Goal: Task Accomplishment & Management: Manage account settings

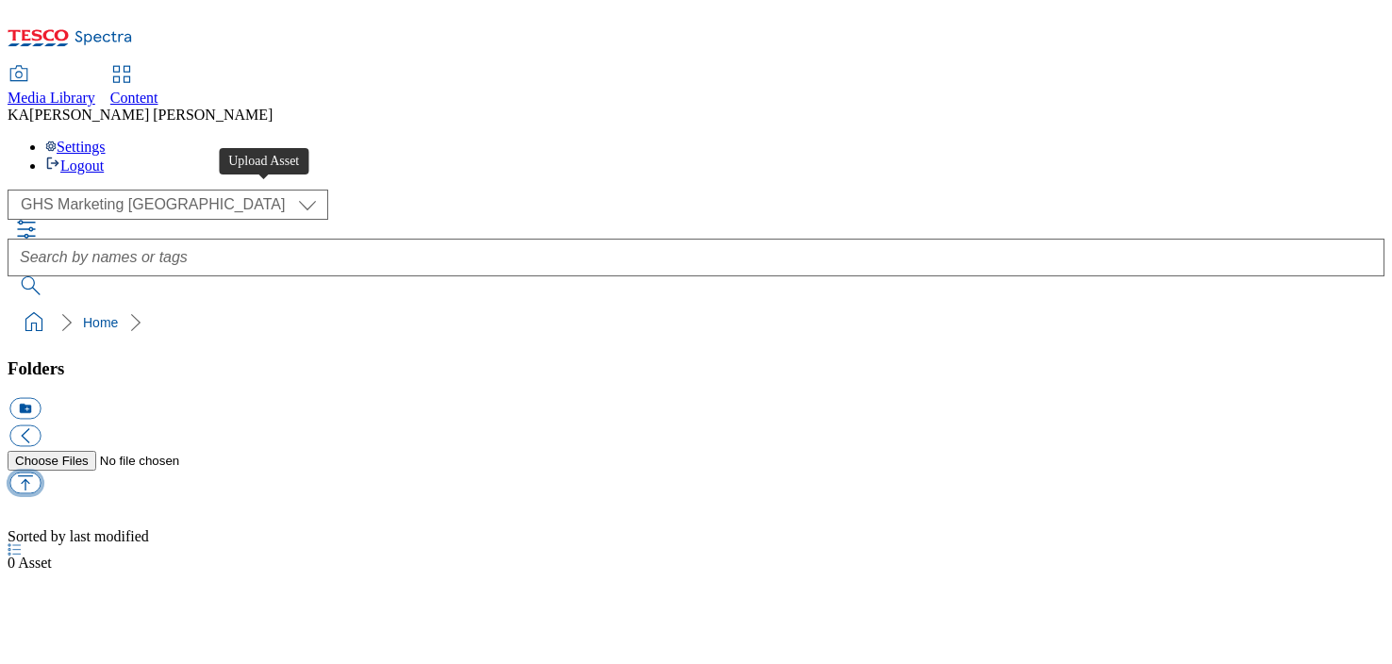
click at [41, 472] on button "button" at bounding box center [24, 483] width 31 height 22
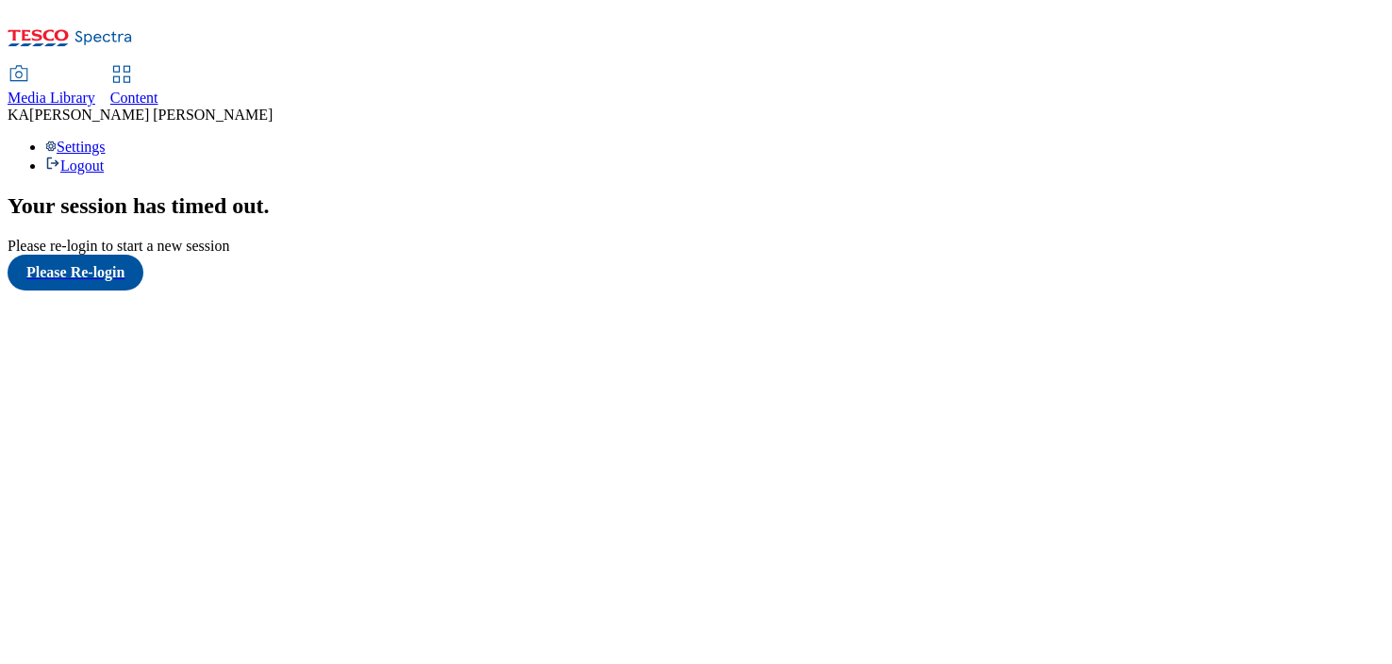
click at [158, 67] on link "Content" at bounding box center [134, 87] width 48 height 40
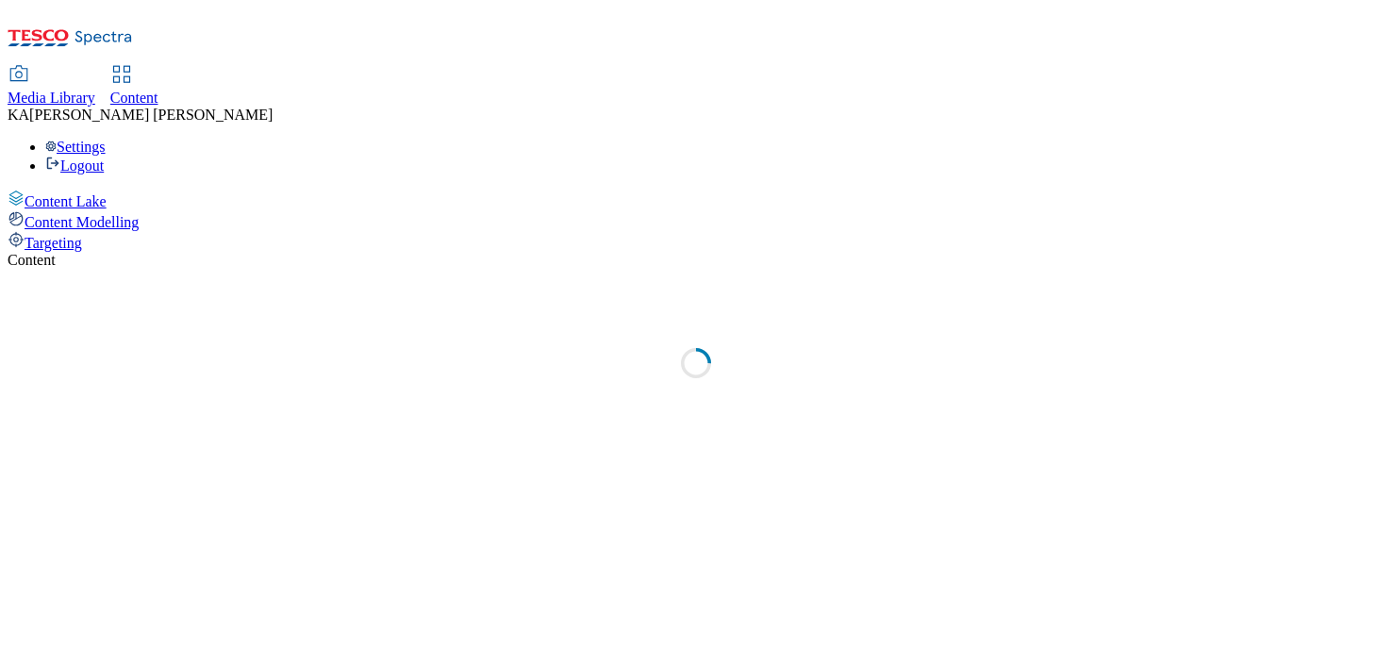
select select "ghs-uk"
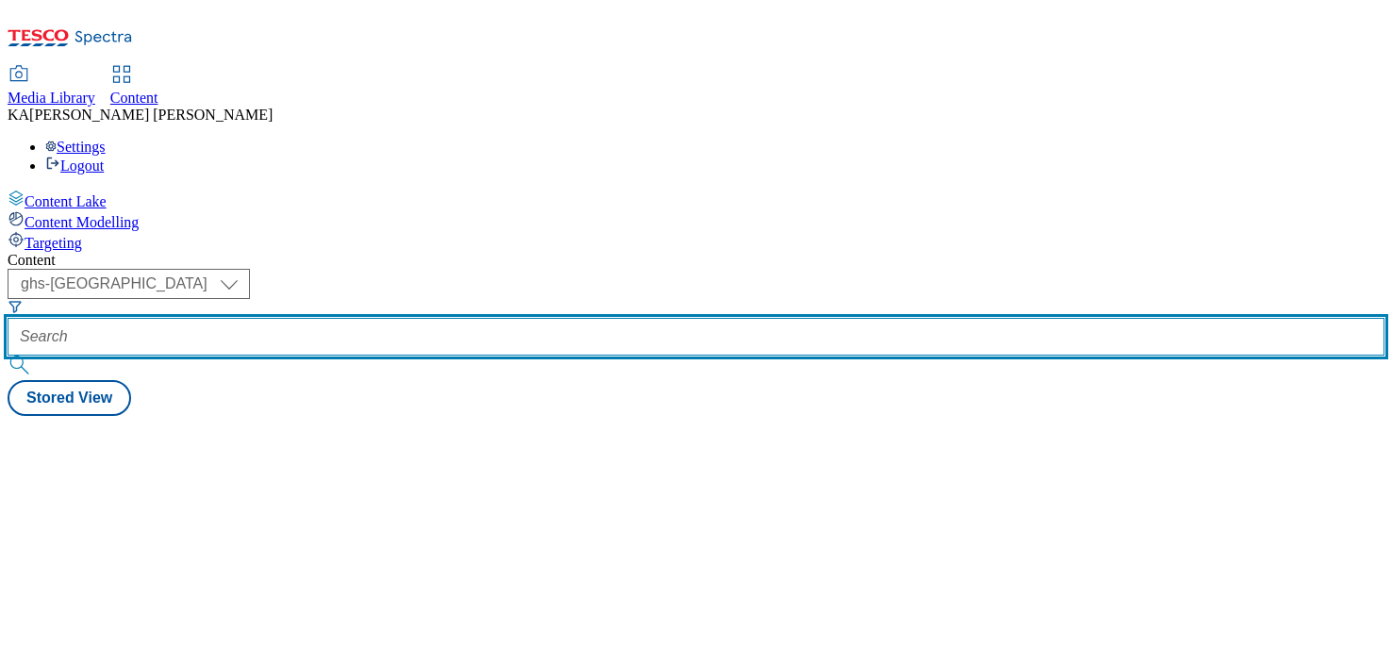
click at [419, 318] on input "text" at bounding box center [696, 337] width 1377 height 38
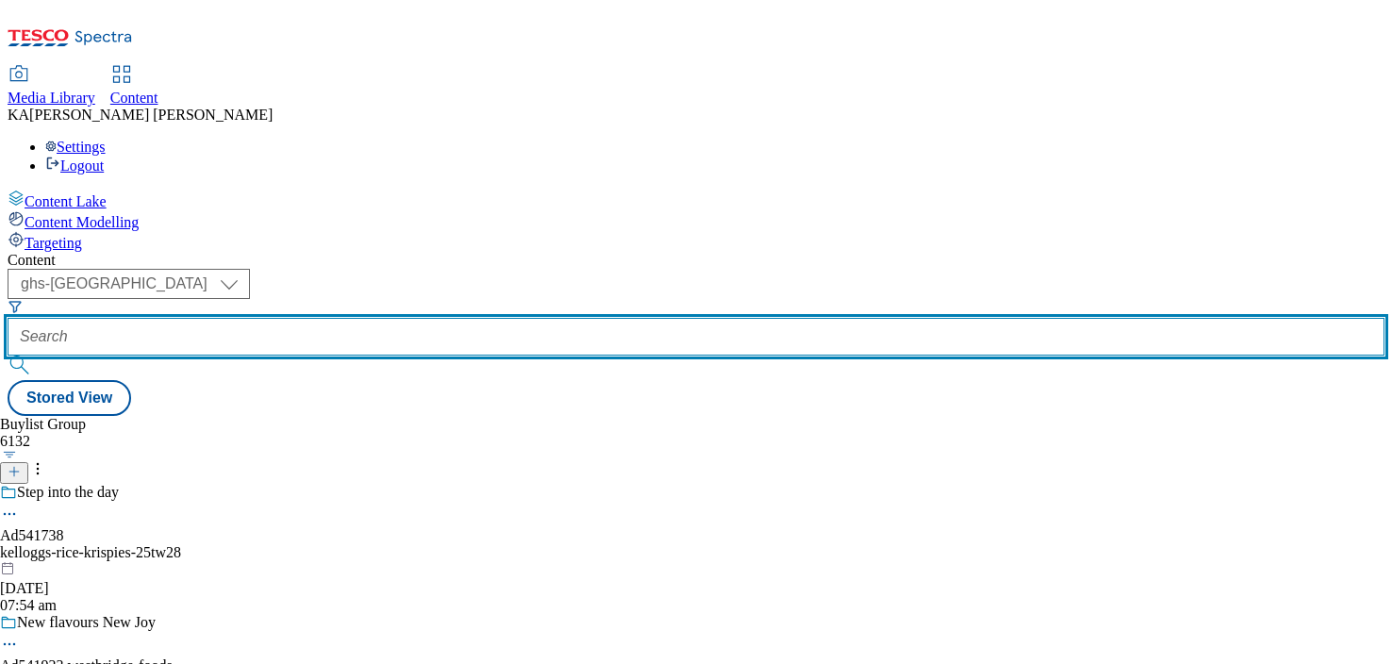
paste input "general-mills-nature-valley-25tw28"
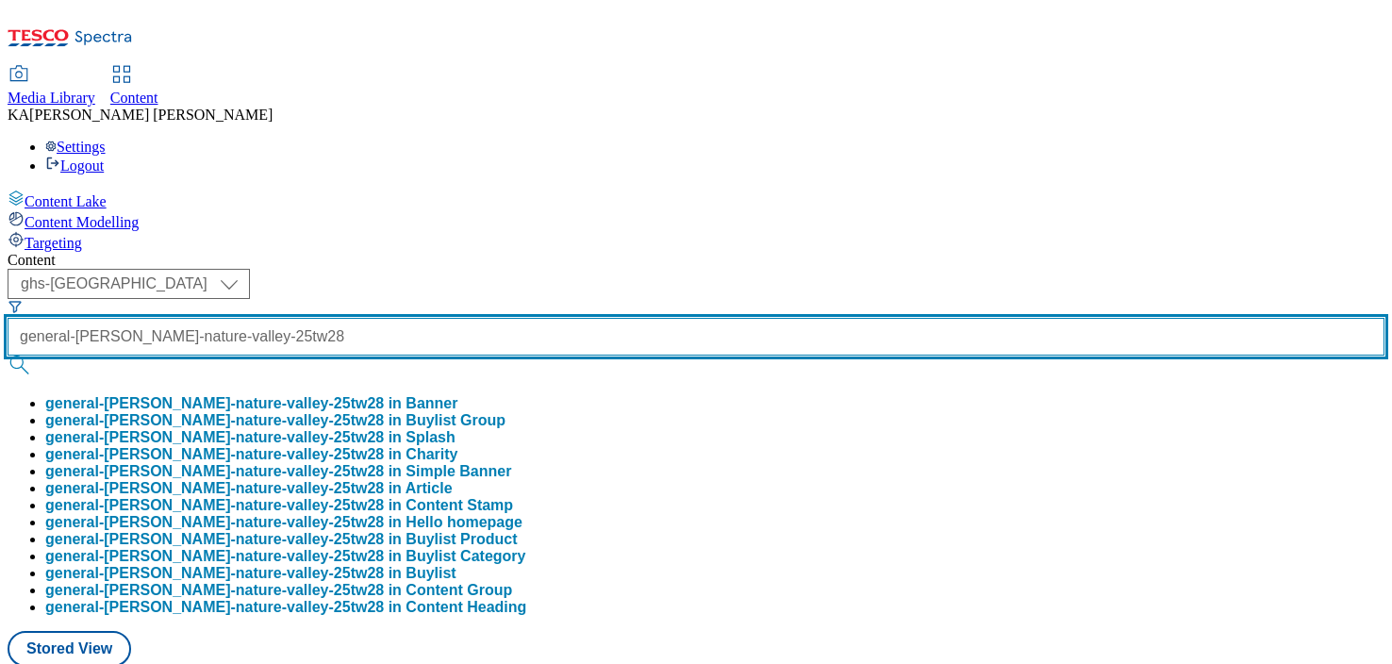
scroll to position [0, 69]
type input "general-mills-nature-valley-25tw28"
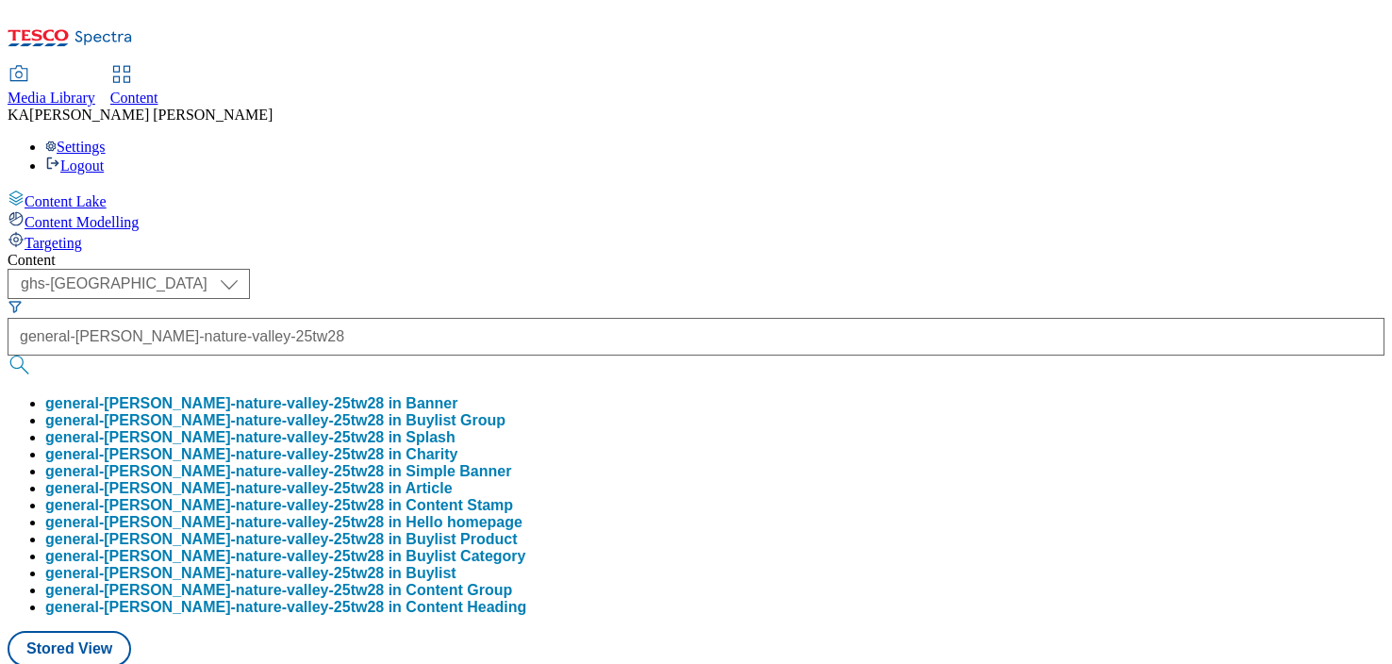
scroll to position [0, 0]
click at [443, 412] on button "general-mills-nature-valley-25tw28 in Buylist Group" at bounding box center [275, 420] width 460 height 17
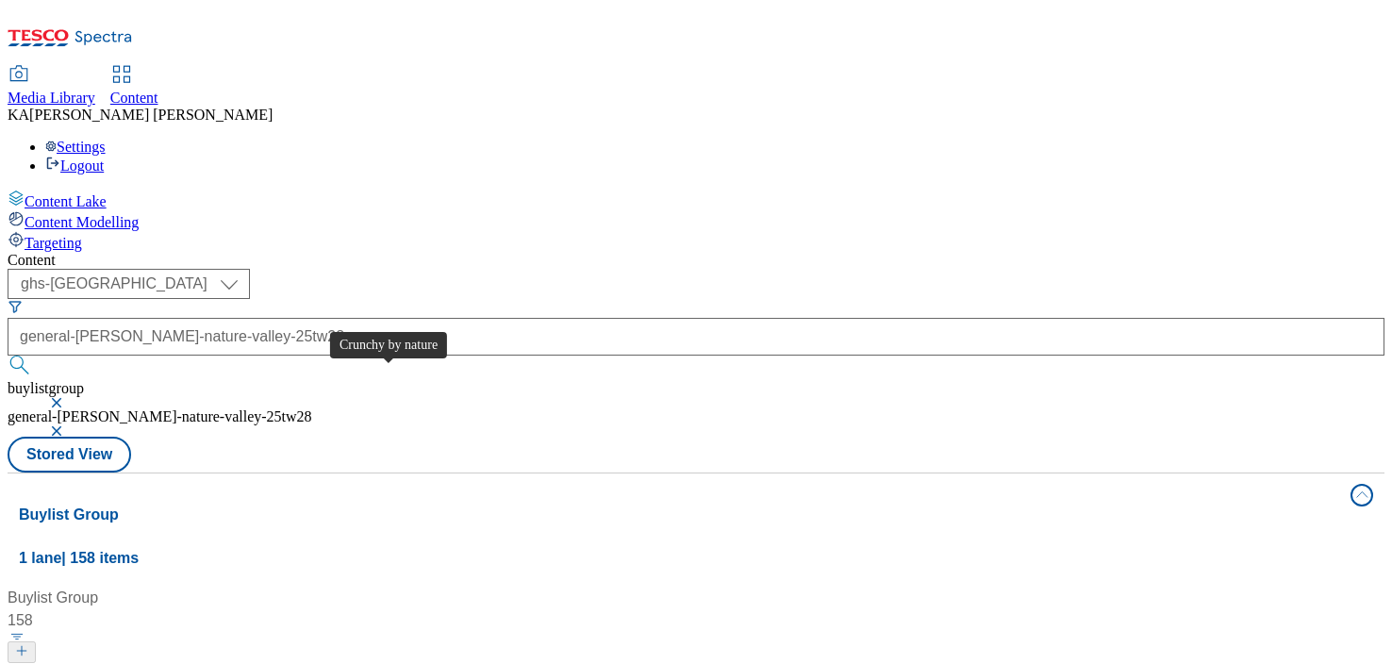
click at [148, 663] on div "Crunchy by nature" at bounding box center [87, 675] width 124 height 23
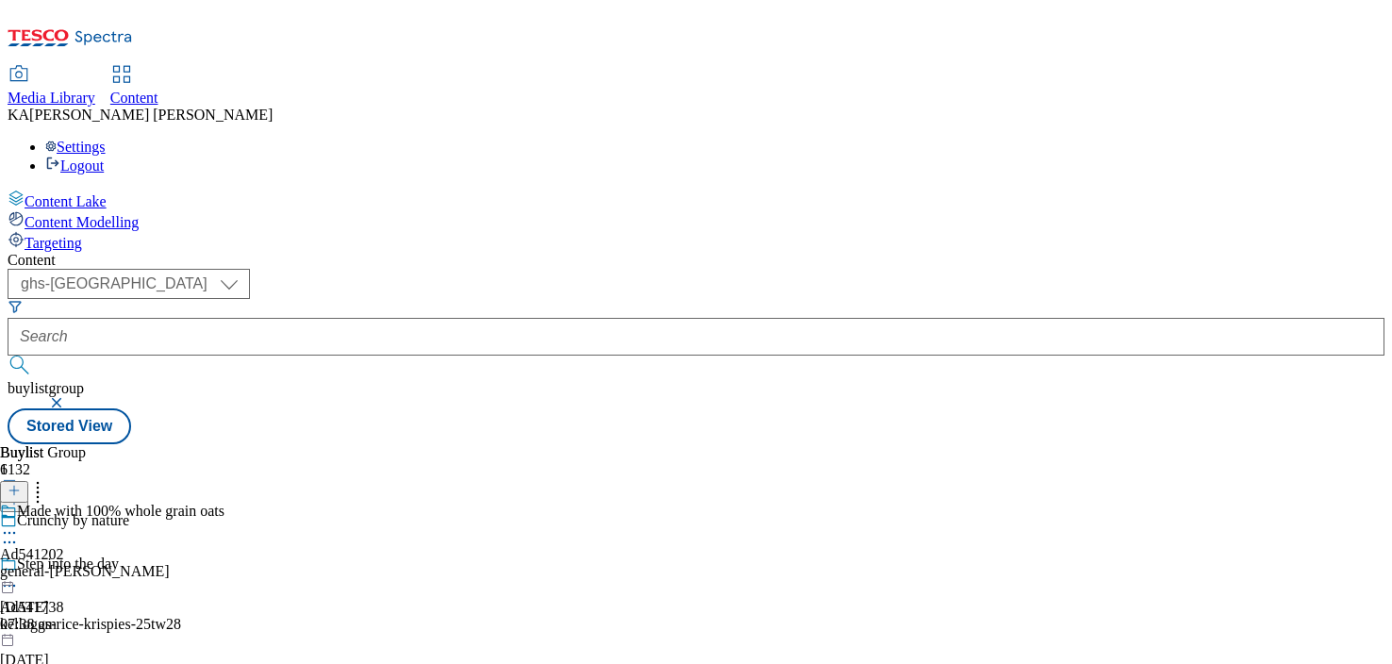
click at [19, 523] on icon at bounding box center [9, 532] width 19 height 19
click at [80, 566] on span "Edit" at bounding box center [69, 573] width 22 height 14
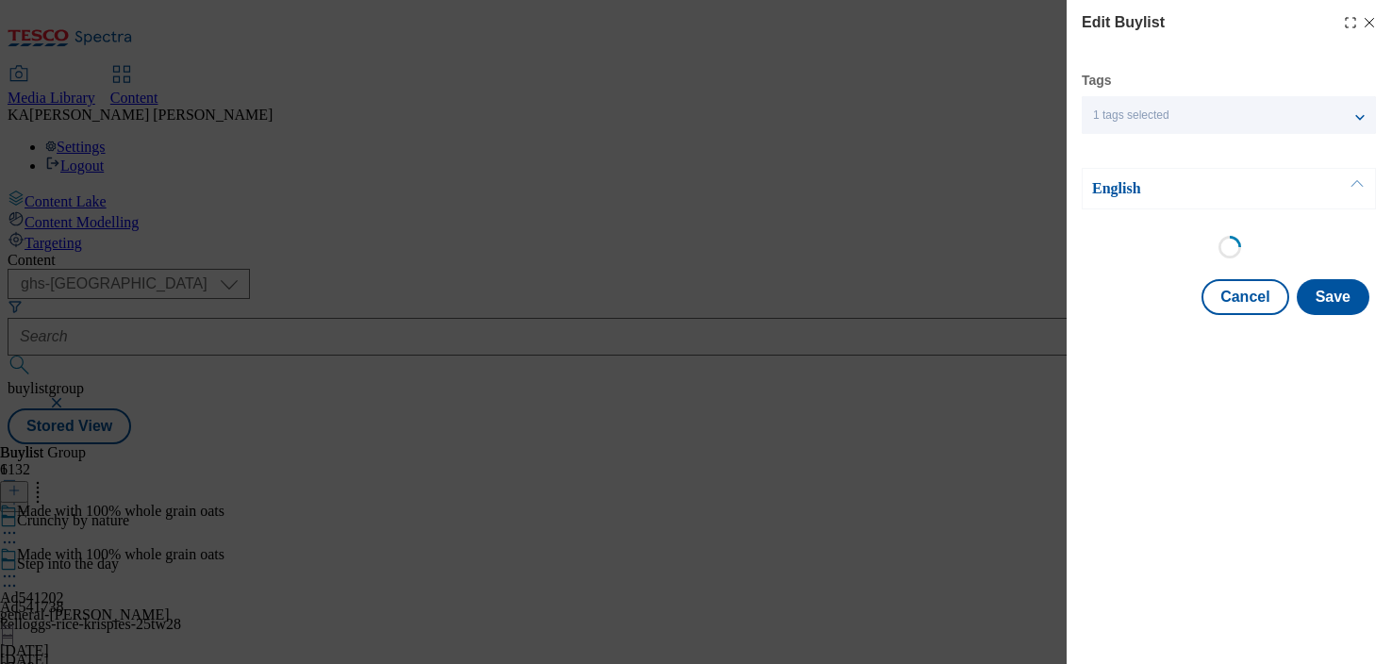
select select "tactical"
select select "supplier funded short term 1-3 weeks"
select select "dunnhumby"
select select "Banner"
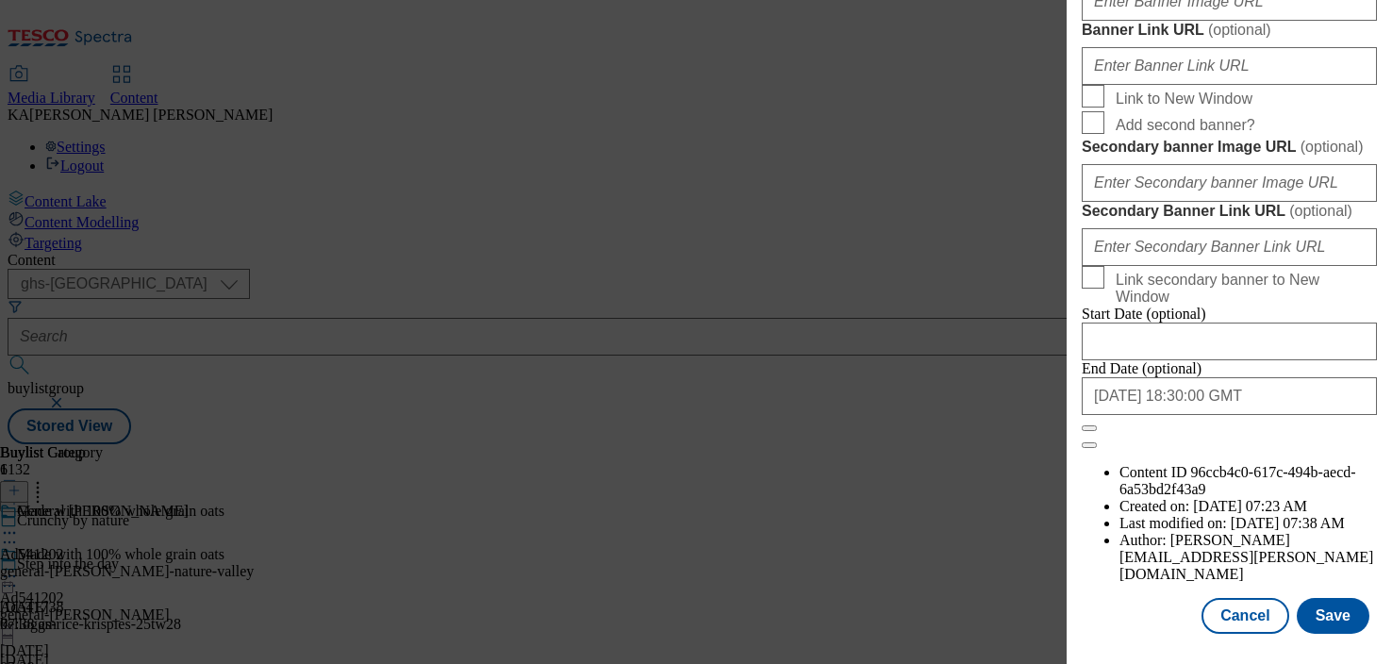
scroll to position [1696, 0]
click at [1163, 21] on input "Banner Image URL ( optional )" at bounding box center [1229, 2] width 295 height 38
paste input "https://digitalcontent.api.tesco.com/v2/media/ghs-mktg/158e754a-0d74-46de-a7a8-…"
type input "https://digitalcontent.api.tesco.com/v2/media/ghs-mktg/158e754a-0d74-46de-a7a8-…"
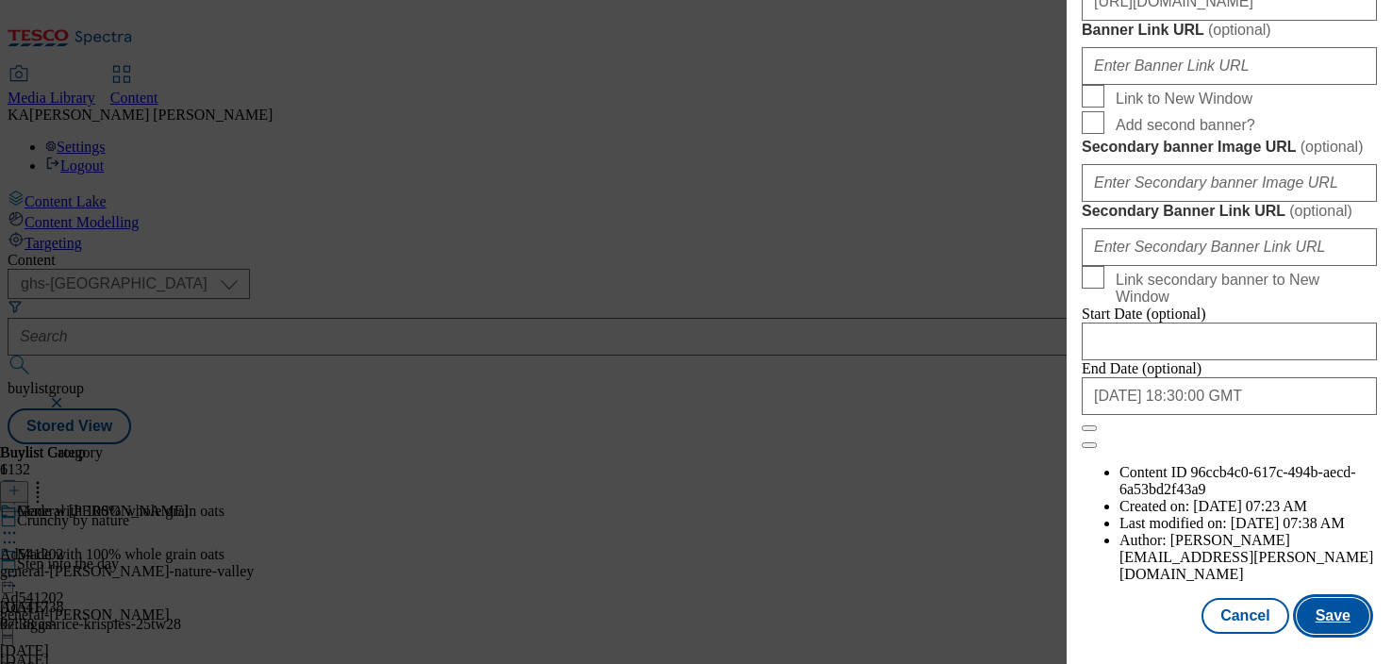
scroll to position [0, 0]
click at [1341, 625] on button "Save" at bounding box center [1333, 616] width 73 height 36
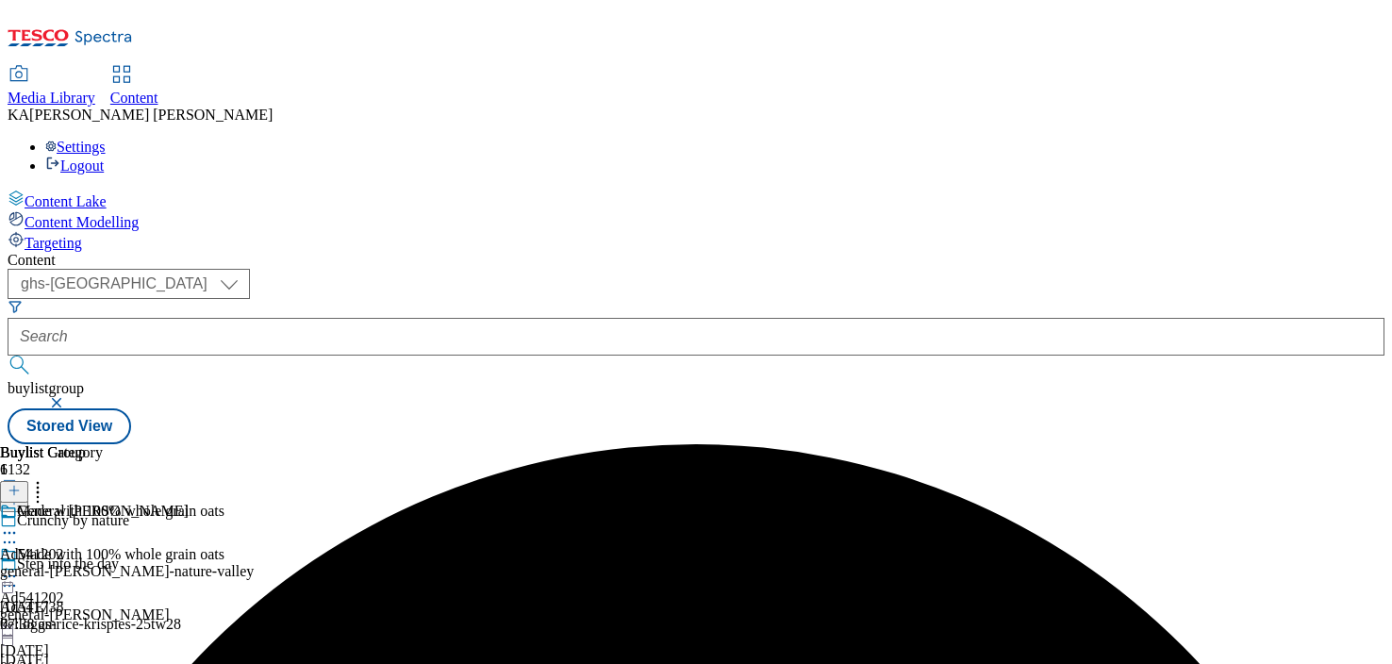
click at [19, 567] on icon at bounding box center [9, 576] width 19 height 19
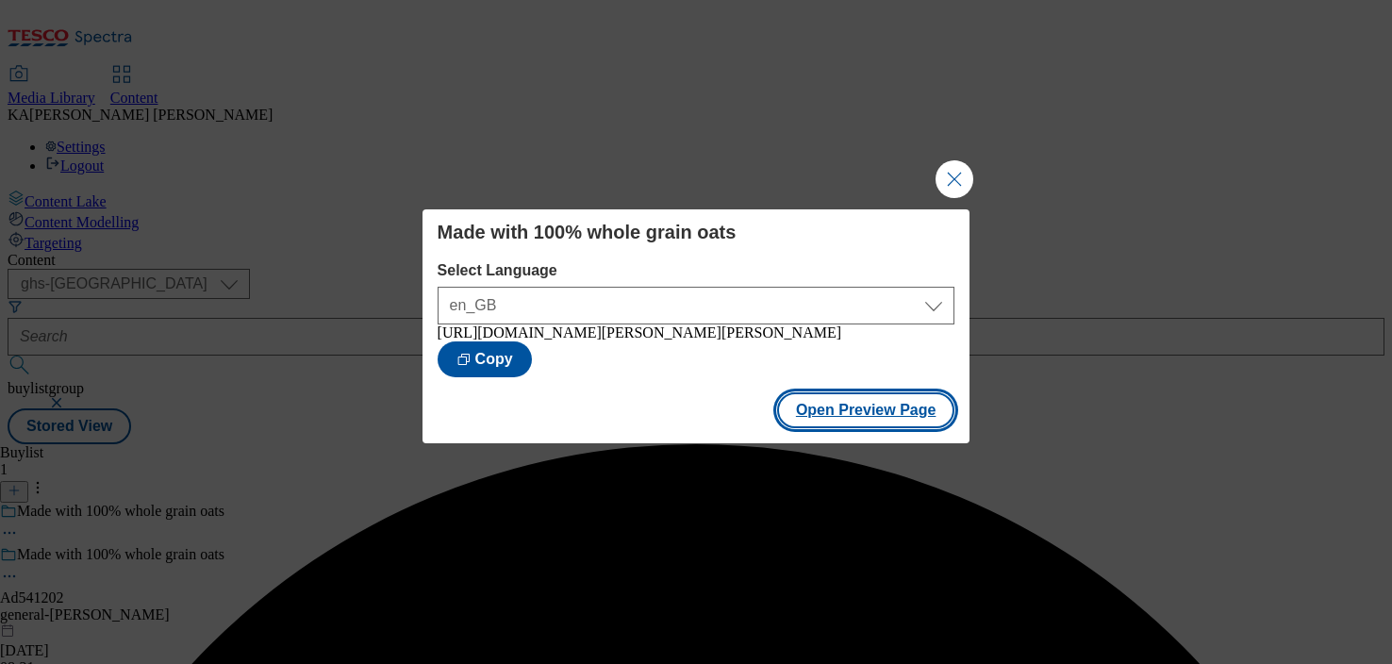
click at [812, 425] on button "Open Preview Page" at bounding box center [866, 410] width 178 height 36
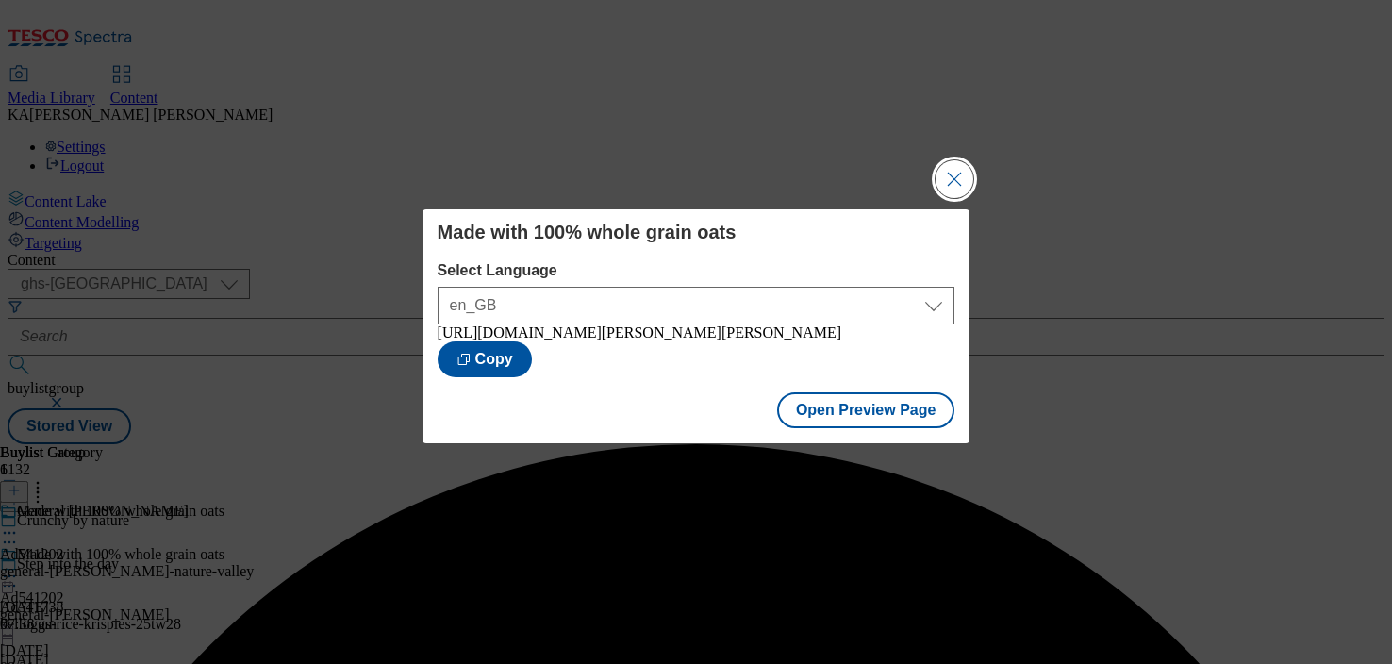
click at [949, 160] on button "Close Modal" at bounding box center [955, 179] width 38 height 38
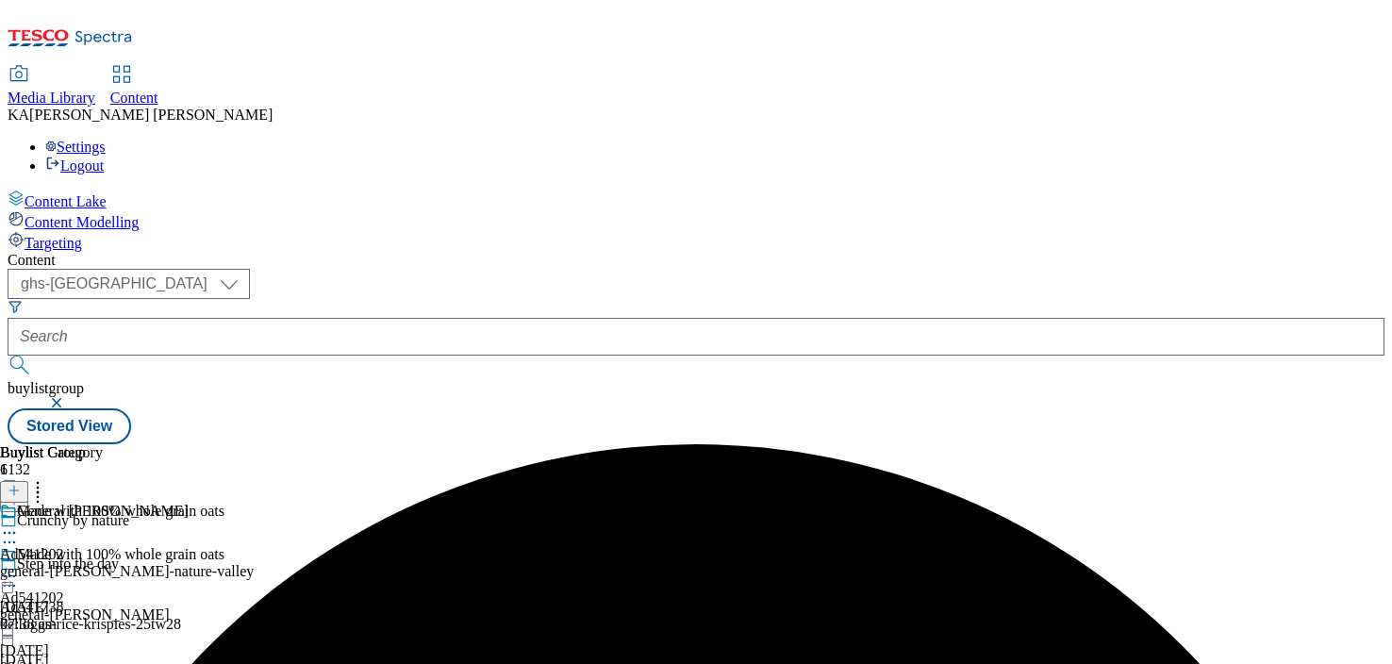
click at [19, 567] on icon at bounding box center [9, 576] width 19 height 19
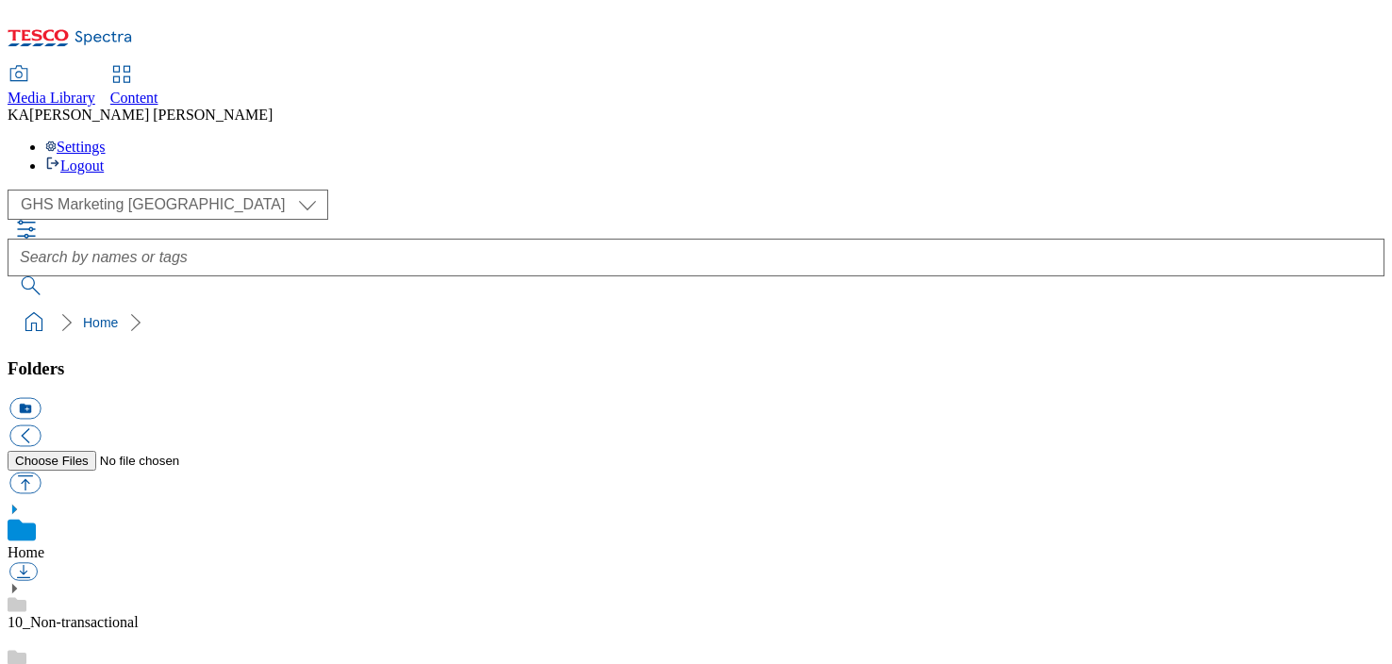
scroll to position [429, 0]
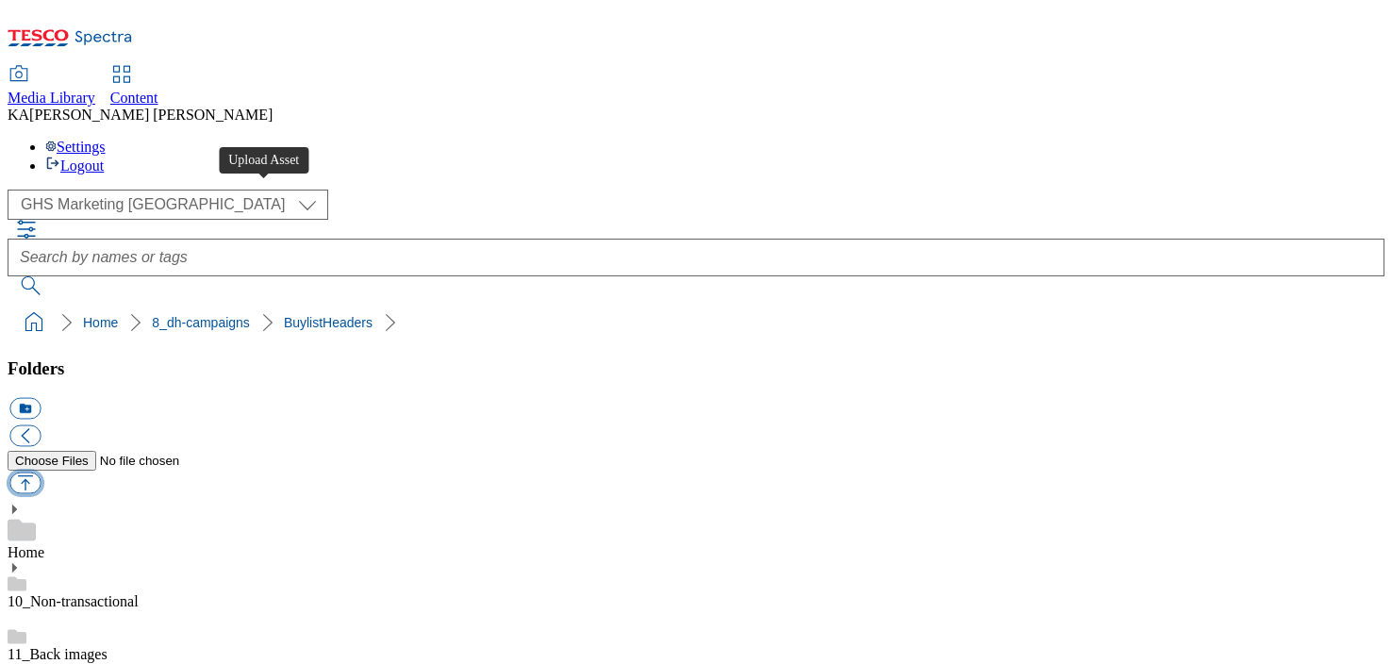
click at [41, 472] on button "button" at bounding box center [24, 483] width 31 height 22
type input "C:\fakepath\1754979652615-ad541202_Nature_Valley_LegoBrand_H_1184x333_V1.jpg"
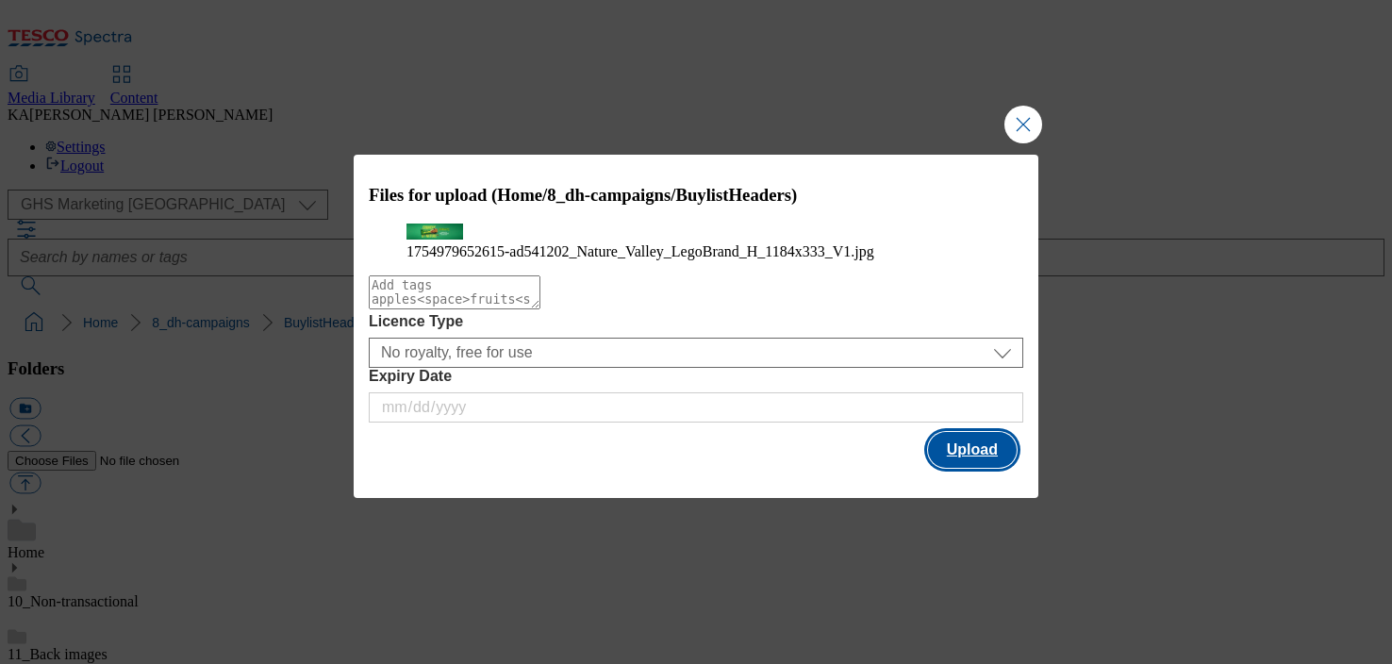
click at [985, 468] on button "Upload" at bounding box center [972, 450] width 89 height 36
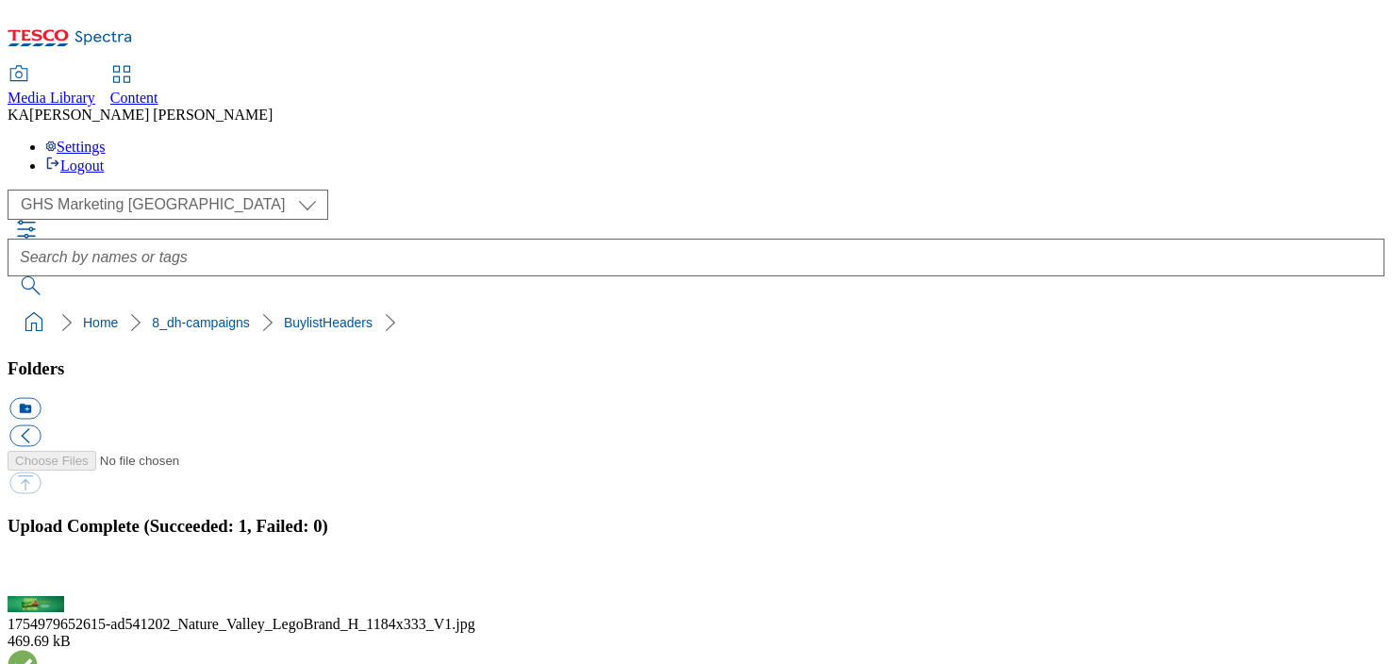
click at [38, 576] on button "button" at bounding box center [23, 585] width 28 height 18
